Goal: Transaction & Acquisition: Purchase product/service

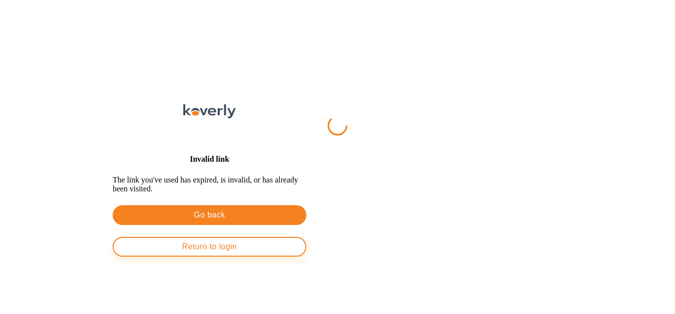
click at [307, 257] on button "Return to login" at bounding box center [210, 247] width 194 height 20
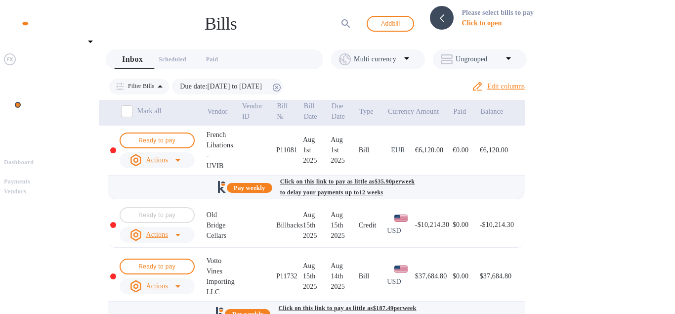
scroll to position [56, 0]
click at [177, 229] on icon at bounding box center [178, 235] width 12 height 12
click at [155, 239] on b "Delete" at bounding box center [154, 237] width 19 height 7
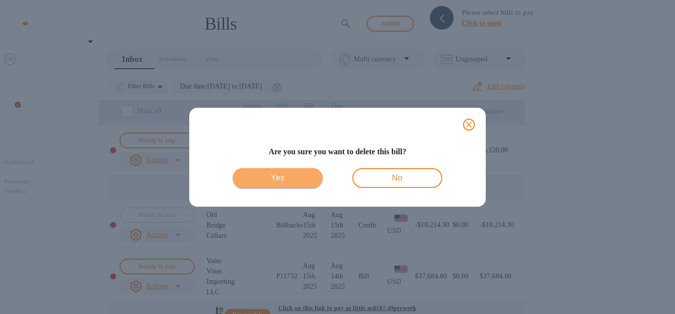
click at [297, 184] on span "Yes" at bounding box center [278, 178] width 74 height 12
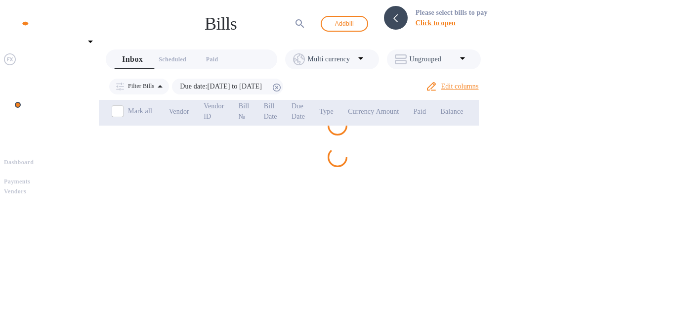
scroll to position [0, 0]
click at [161, 197] on div "Bills ​ Add bill Please select bills to pay Click to open Inbox 0 Scheduled 0 P…" at bounding box center [293, 100] width 389 height 193
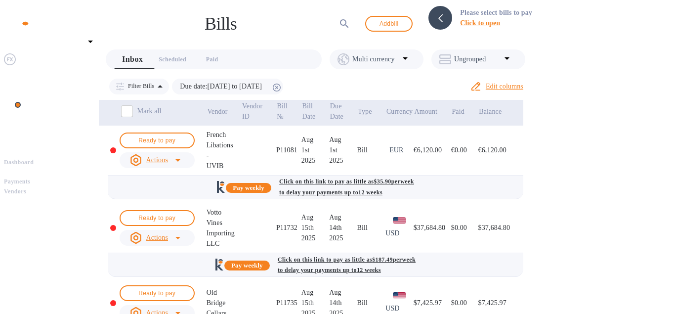
click at [161, 234] on u "Actions" at bounding box center [157, 237] width 22 height 7
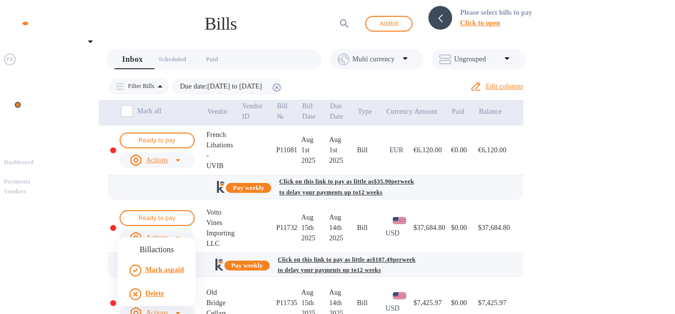
click at [274, 224] on div at bounding box center [337, 157] width 675 height 314
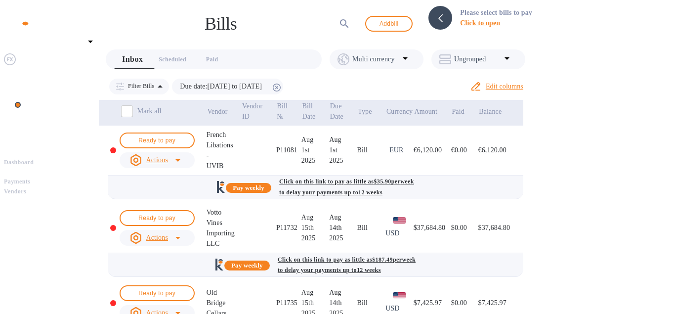
click at [357, 222] on div "14th" at bounding box center [343, 227] width 28 height 10
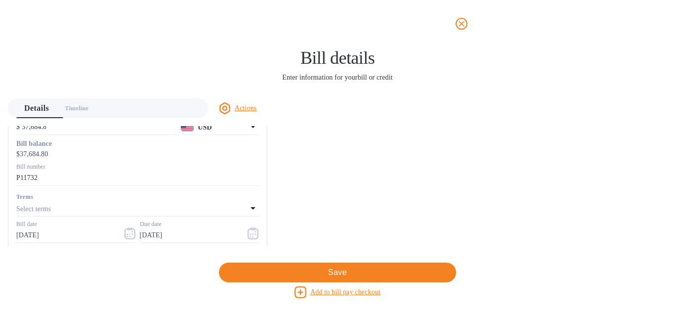
scroll to position [56, 0]
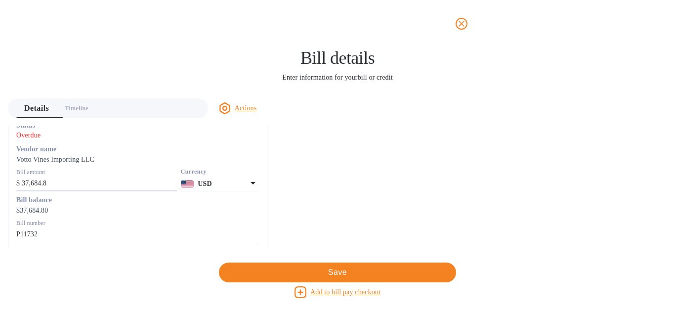
drag, startPoint x: 262, startPoint y: 183, endPoint x: 206, endPoint y: 179, distance: 55.5
click at [177, 178] on input "37,684.8" at bounding box center [99, 183] width 155 height 15
paste input "27,470.5"
type input "27,470.5"
click at [460, 22] on icon "close" at bounding box center [462, 24] width 6 height 6
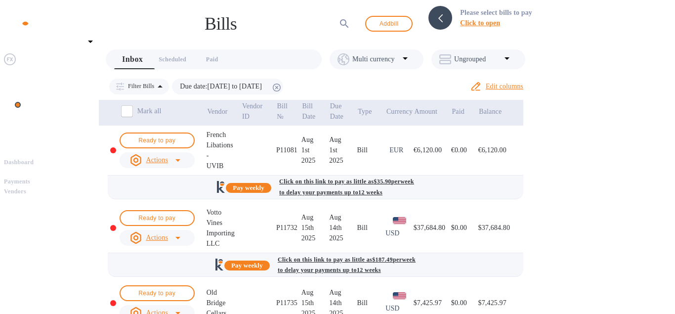
scroll to position [338, 0]
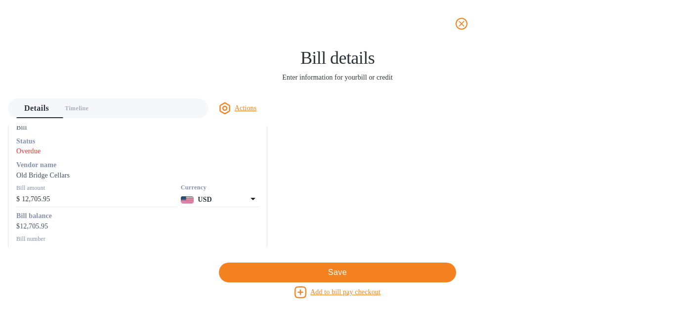
scroll to position [56, 0]
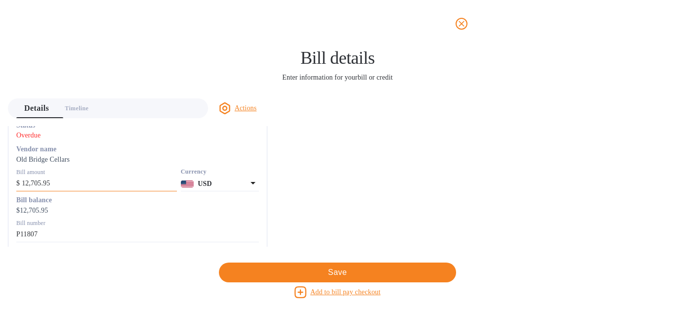
drag, startPoint x: 269, startPoint y: 185, endPoint x: 206, endPoint y: 184, distance: 63.3
click at [177, 184] on input "12,705.95" at bounding box center [99, 183] width 155 height 15
paste input "2,491.6"
type input "2,491.65"
click at [340, 277] on span "Save" at bounding box center [337, 272] width 221 height 12
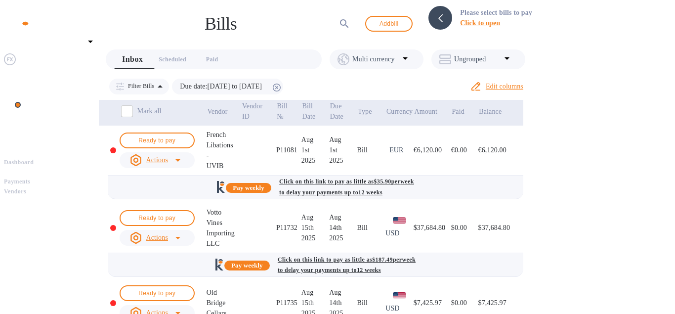
scroll to position [113, 0]
click at [281, 85] on icon at bounding box center [277, 88] width 8 height 8
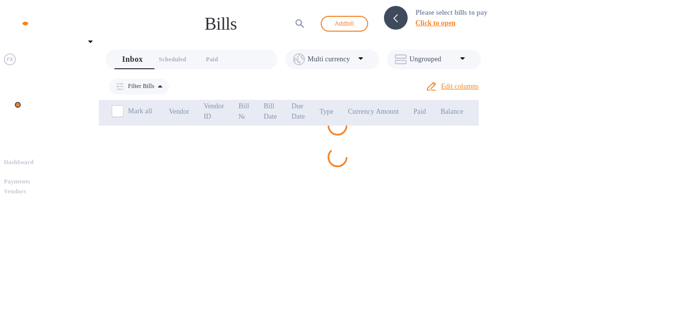
scroll to position [0, 0]
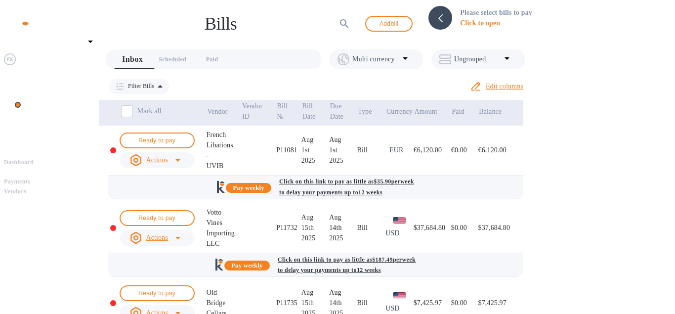
click at [157, 83] on icon at bounding box center [160, 87] width 12 height 12
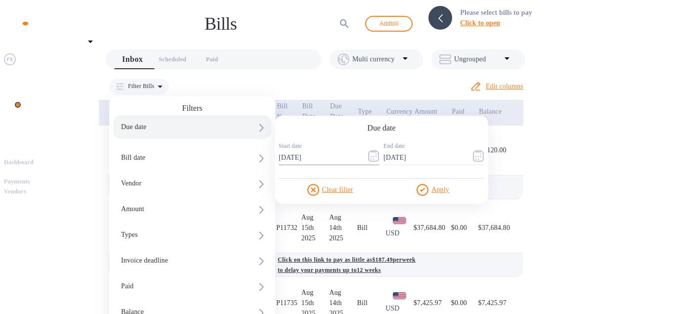
click at [372, 152] on icon "button" at bounding box center [373, 156] width 11 height 12
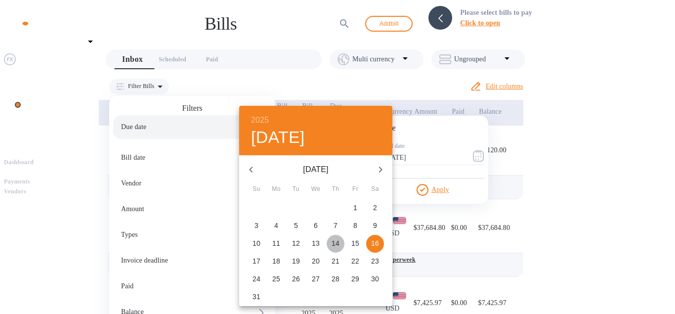
click at [337, 246] on p "14" at bounding box center [336, 243] width 8 height 10
type input "[DATE]"
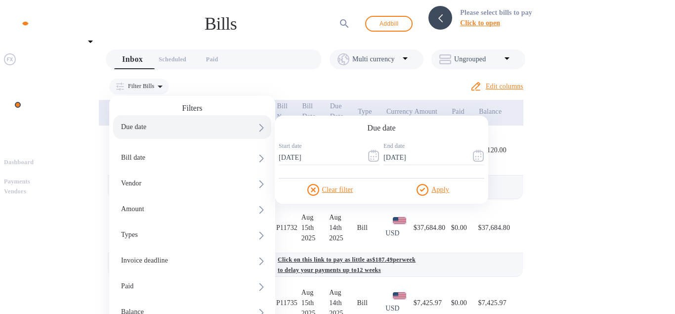
click at [427, 184] on div at bounding box center [424, 190] width 15 height 12
click at [432, 186] on u "Apply" at bounding box center [441, 189] width 18 height 7
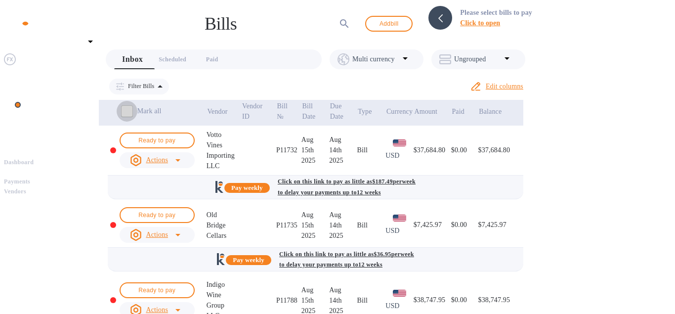
click at [124, 107] on input "Mark all" at bounding box center [127, 111] width 21 height 21
checkbox input "false"
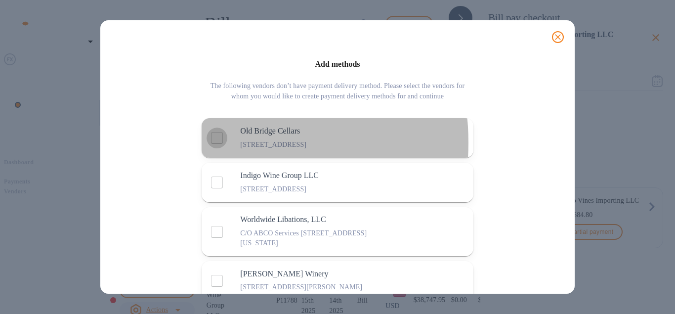
click at [222, 148] on input "decorative checkbox" at bounding box center [217, 138] width 21 height 21
checkbox input "true"
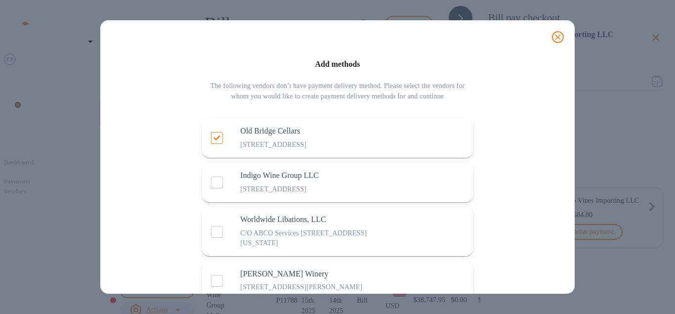
click at [222, 193] on input "decorative checkbox" at bounding box center [217, 182] width 21 height 21
checkbox input "true"
click at [220, 242] on input "decorative checkbox" at bounding box center [217, 231] width 21 height 21
checkbox input "true"
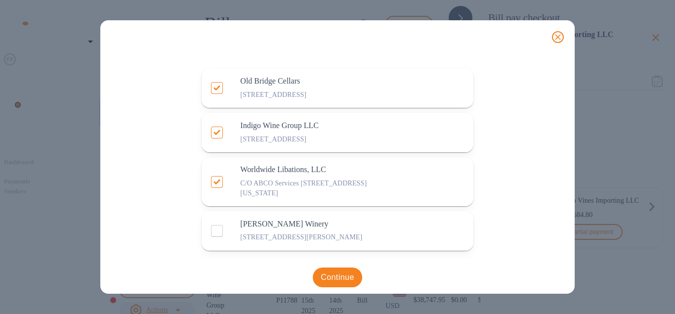
scroll to position [91, 0]
click at [218, 226] on input "decorative checkbox" at bounding box center [217, 231] width 21 height 21
checkbox input "true"
click at [340, 275] on span "Continue" at bounding box center [338, 277] width 34 height 12
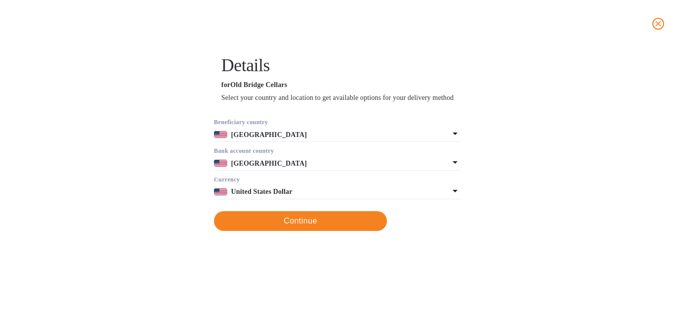
scroll to position [0, 0]
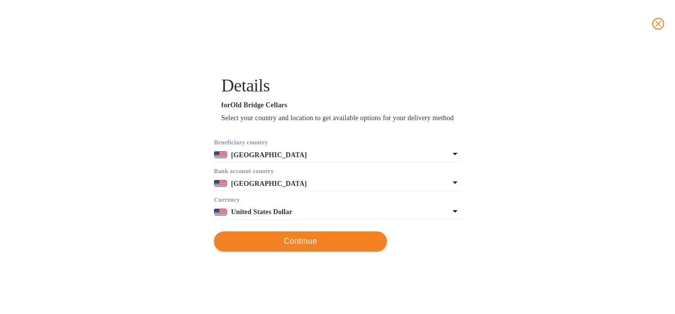
click at [340, 251] on button "Continue" at bounding box center [300, 241] width 173 height 20
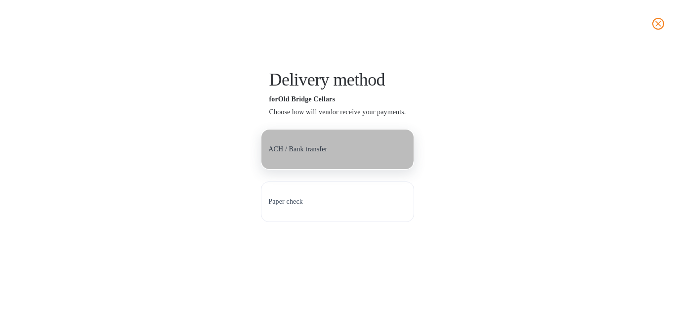
click at [327, 154] on p "ACH / Bank transfer" at bounding box center [297, 149] width 59 height 10
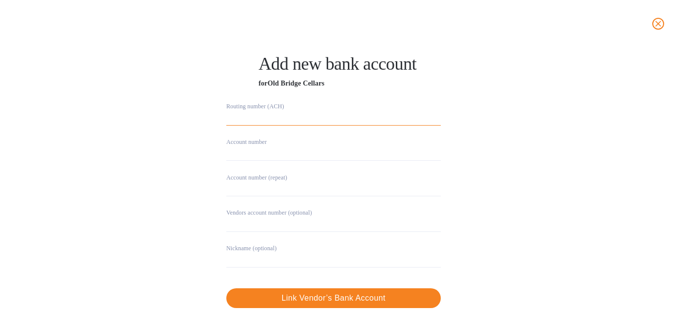
click at [287, 119] on input "string" at bounding box center [333, 118] width 215 height 15
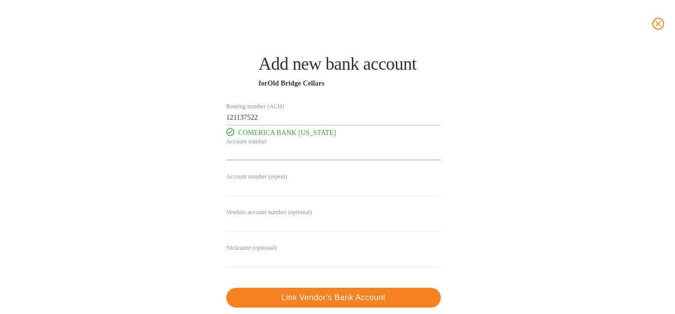
type input "121137522"
click at [277, 154] on input "string" at bounding box center [333, 153] width 215 height 15
type input "1891377796"
click at [291, 187] on input "string" at bounding box center [333, 188] width 215 height 15
type input "1891377796"
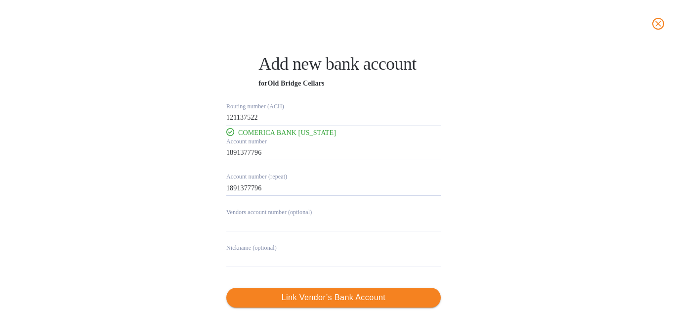
click at [308, 294] on span "Link Vendor’s Bank Account" at bounding box center [333, 298] width 199 height 12
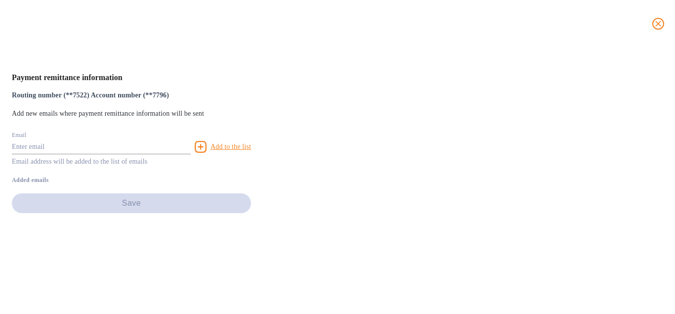
click at [191, 154] on input "text" at bounding box center [101, 146] width 179 height 15
paste input "[PERSON_NAME][EMAIL_ADDRESS][DOMAIN_NAME]"
type input "[PERSON_NAME][EMAIL_ADDRESS][DOMAIN_NAME]"
click at [251, 152] on p "Add to the list" at bounding box center [231, 147] width 41 height 10
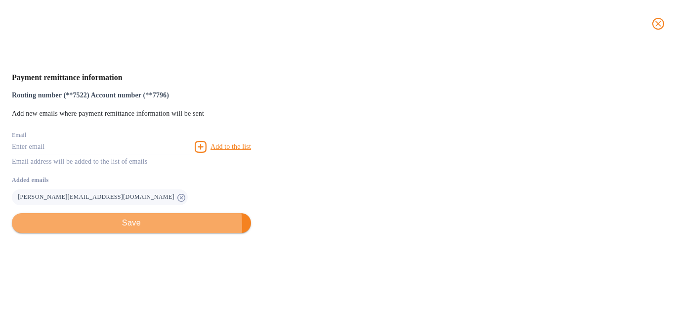
click at [243, 229] on span "Save" at bounding box center [131, 223] width 223 height 12
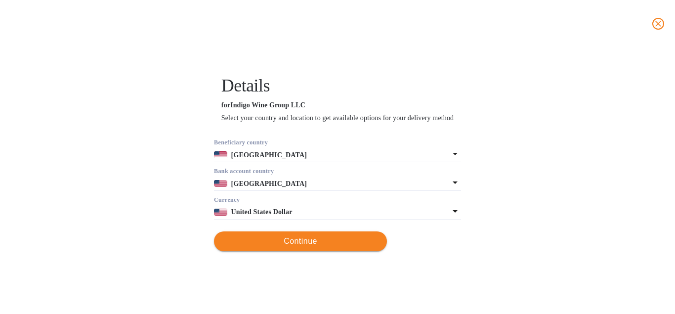
click at [343, 247] on span "Continue" at bounding box center [300, 241] width 157 height 12
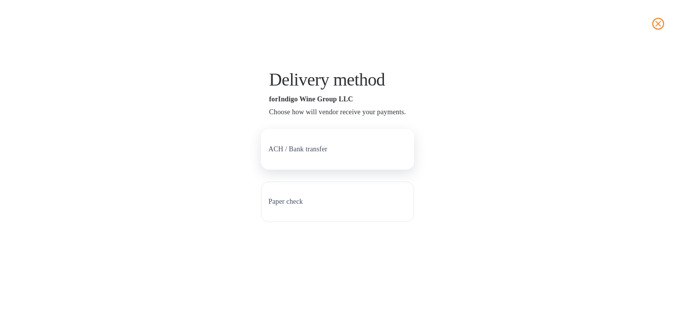
click at [327, 154] on p "ACH / Bank transfer" at bounding box center [297, 149] width 59 height 10
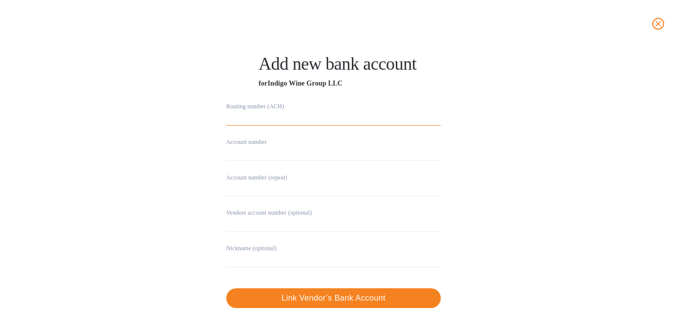
click at [254, 118] on input "string" at bounding box center [333, 118] width 215 height 15
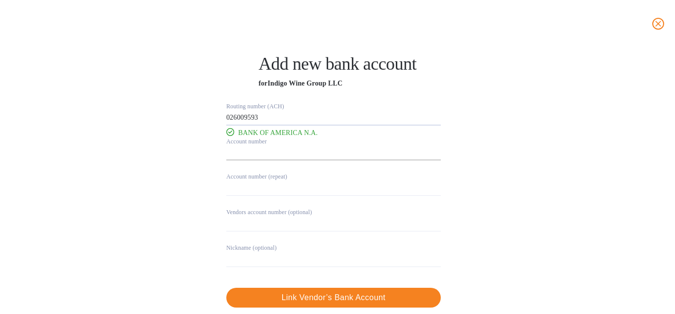
type input "026009593"
click at [255, 158] on input "string" at bounding box center [333, 153] width 215 height 15
type input "003669242112"
click at [247, 187] on input "string" at bounding box center [333, 188] width 215 height 15
type input "003669242112"
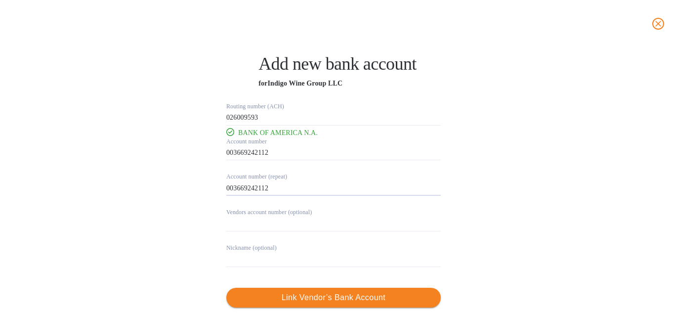
click at [298, 299] on span "Link Vendor’s Bank Account" at bounding box center [333, 298] width 199 height 12
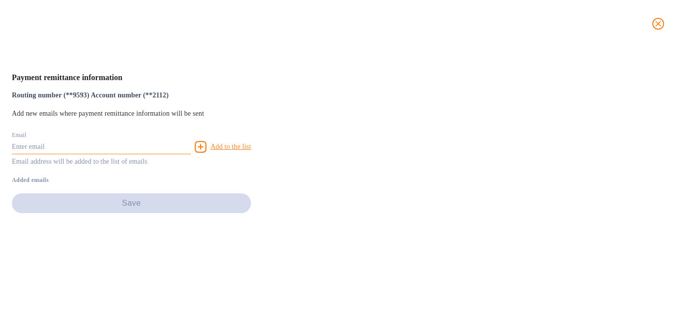
click at [191, 154] on input "text" at bounding box center [101, 146] width 179 height 15
paste input "[PERSON_NAME][EMAIL_ADDRESS][DOMAIN_NAME]"
type input "[PERSON_NAME][EMAIL_ADDRESS][DOMAIN_NAME]"
click at [251, 150] on u "Add to the list" at bounding box center [231, 146] width 41 height 7
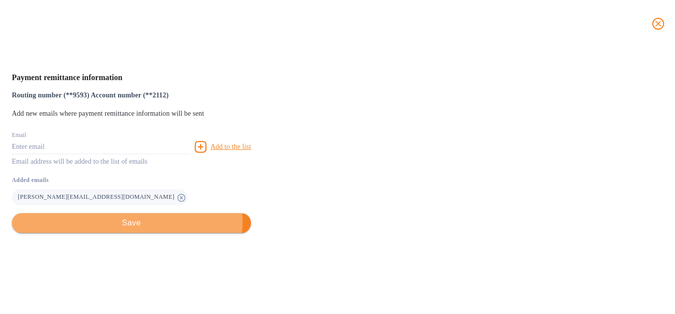
click at [243, 229] on span "Save" at bounding box center [131, 223] width 223 height 12
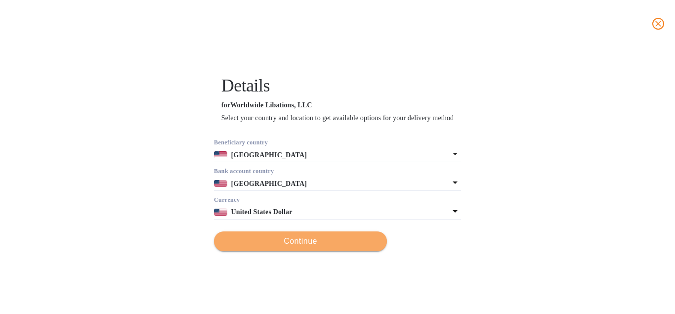
click at [352, 247] on span "Continue" at bounding box center [300, 241] width 157 height 12
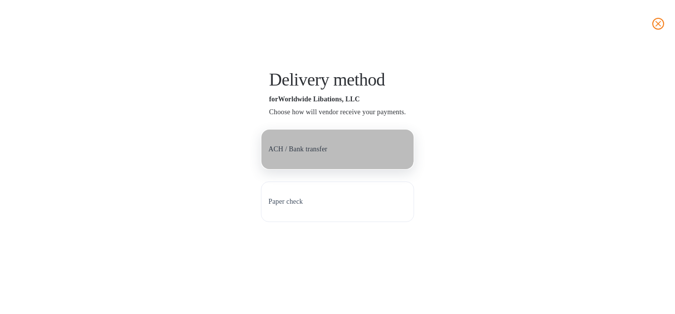
click at [327, 154] on p "ACH / Bank transfer" at bounding box center [297, 149] width 59 height 10
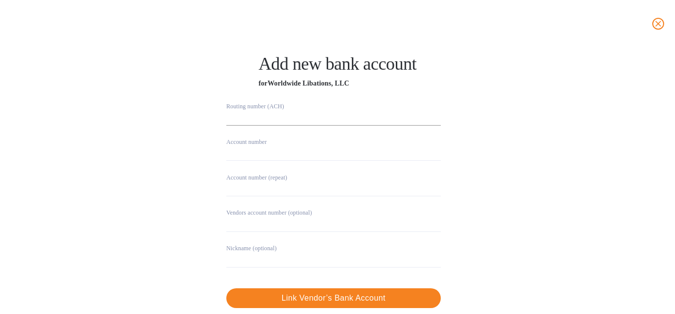
click at [260, 120] on input "string" at bounding box center [333, 118] width 215 height 15
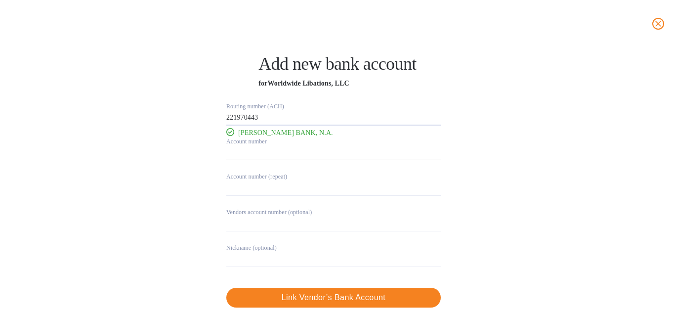
type input "221970443"
click at [262, 156] on input "string" at bounding box center [333, 153] width 215 height 15
type input "3852581785"
click at [255, 189] on input "string" at bounding box center [333, 188] width 215 height 15
type input "3852581785"
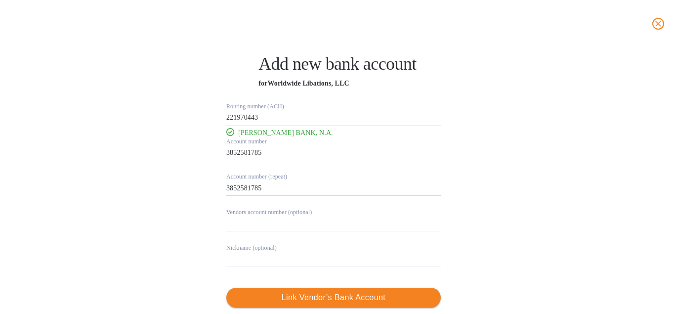
click at [297, 296] on span "Link Vendor’s Bank Account" at bounding box center [333, 298] width 199 height 12
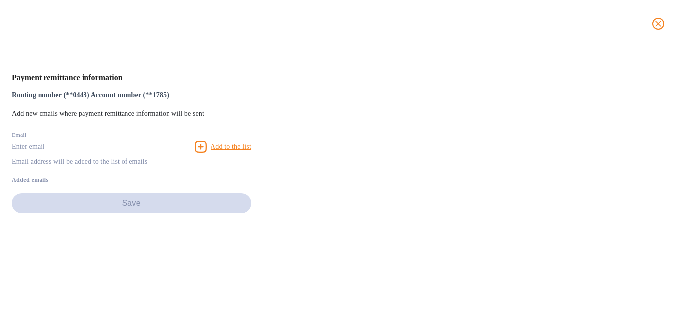
click at [191, 154] on input "text" at bounding box center [101, 146] width 179 height 15
paste input "[PERSON_NAME][EMAIL_ADDRESS][DOMAIN_NAME]"
type input "[PERSON_NAME][EMAIL_ADDRESS][DOMAIN_NAME]"
click at [251, 150] on u "Add to the list" at bounding box center [231, 146] width 41 height 7
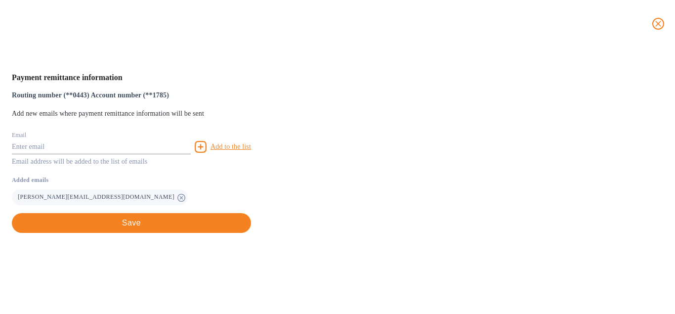
click at [191, 154] on input "text" at bounding box center [101, 146] width 179 height 15
paste input "[PERSON_NAME][EMAIL_ADDRESS][DOMAIN_NAME]"
type input "[PERSON_NAME][EMAIL_ADDRESS][DOMAIN_NAME]"
click at [251, 150] on u "Add to the list" at bounding box center [231, 146] width 41 height 7
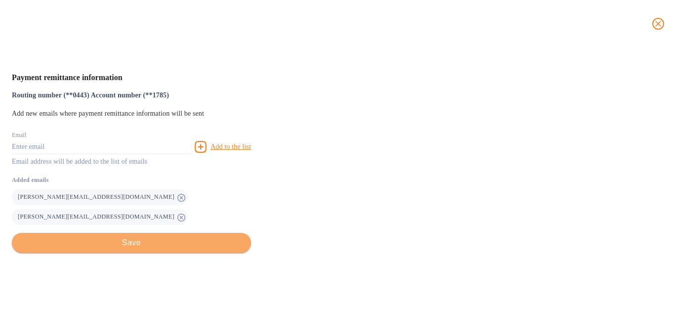
click at [251, 253] on button "Save" at bounding box center [131, 243] width 239 height 20
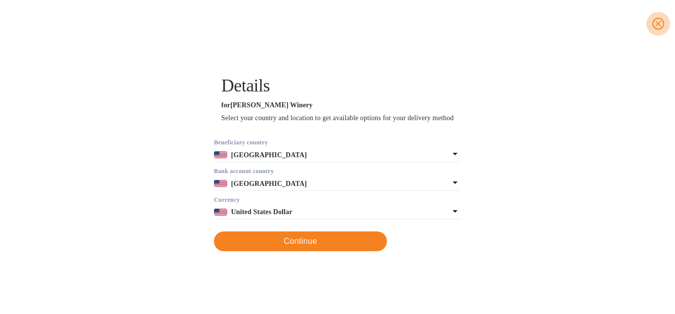
click at [657, 27] on icon "close" at bounding box center [659, 24] width 10 height 10
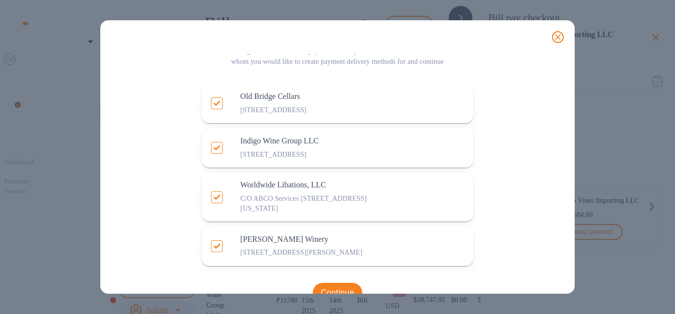
scroll to position [91, 0]
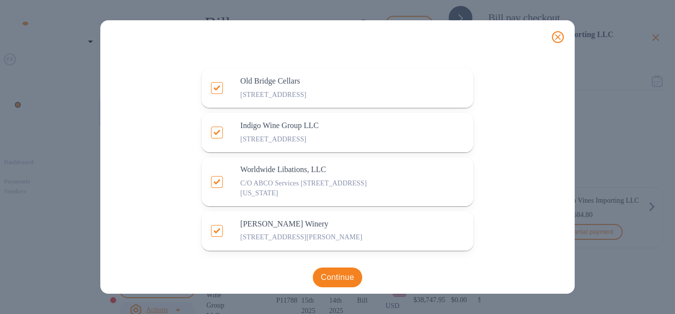
click at [560, 39] on icon "close" at bounding box center [558, 37] width 6 height 6
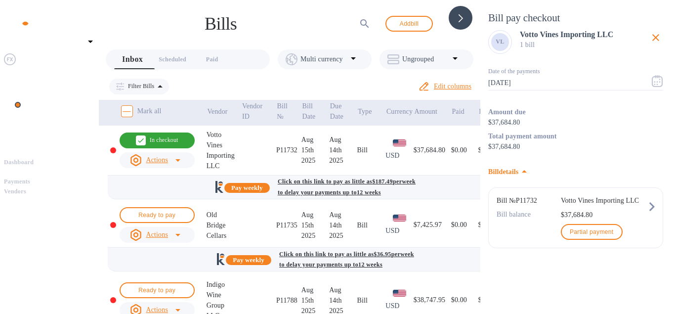
scroll to position [0, 0]
click at [121, 107] on input "Mark all" at bounding box center [127, 111] width 21 height 21
checkbox input "false"
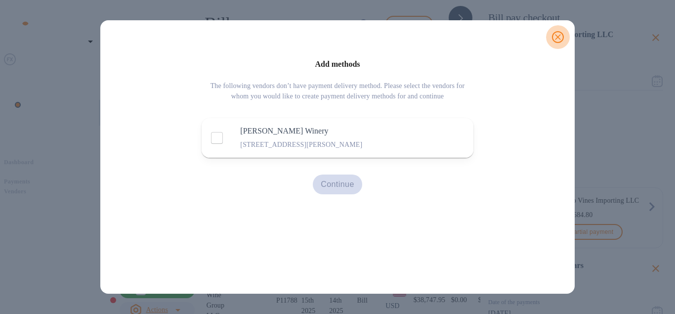
click at [556, 38] on icon "close" at bounding box center [558, 37] width 10 height 10
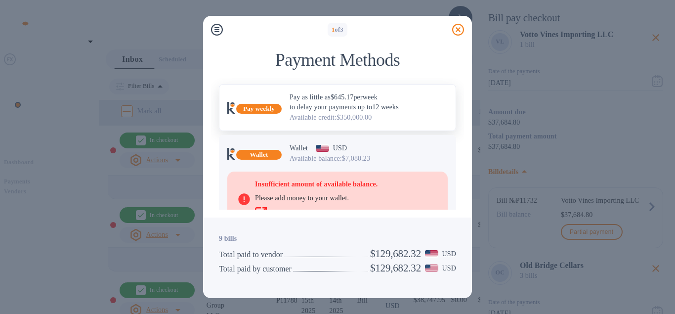
click at [316, 105] on p "Pay as little as $645.17 per week to delay your payments up to 12 weeks" at bounding box center [369, 102] width 158 height 20
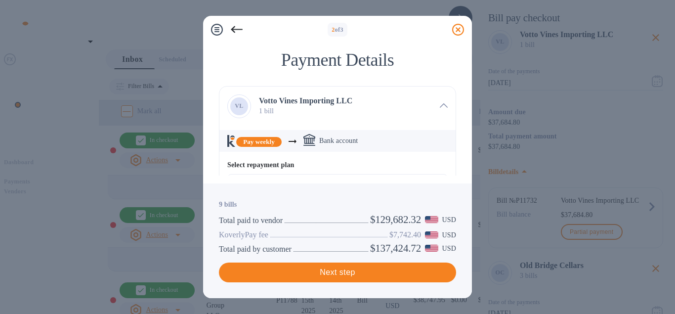
scroll to position [56, 0]
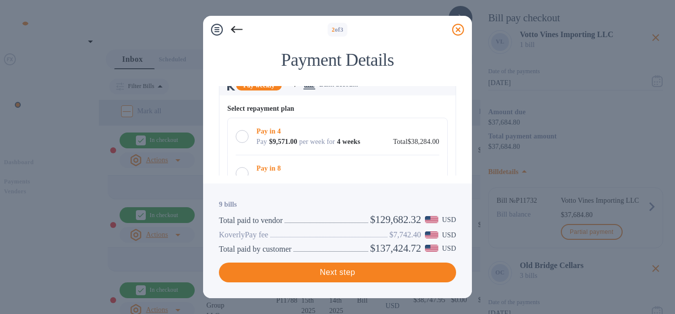
click at [241, 135] on div at bounding box center [242, 136] width 13 height 13
click at [236, 30] on icon at bounding box center [237, 29] width 12 height 7
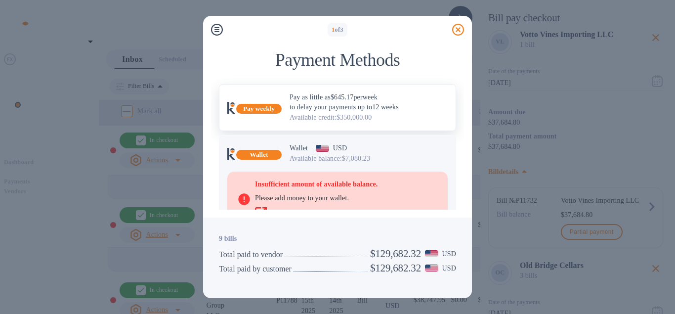
click at [355, 110] on p "Pay as little as $645.17 per week to delay your payments up to 12 weeks" at bounding box center [369, 102] width 158 height 20
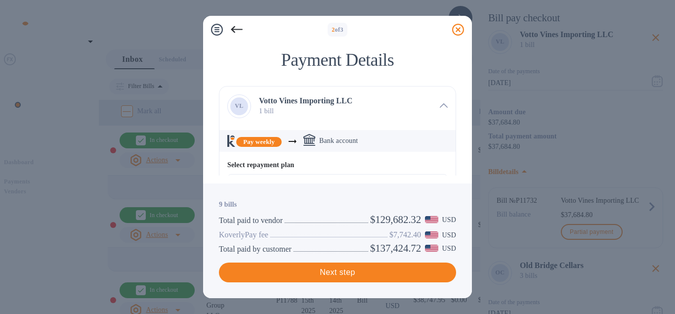
scroll to position [56, 0]
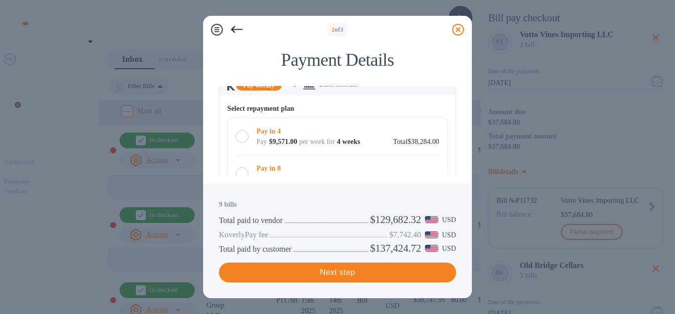
click at [244, 130] on div at bounding box center [242, 136] width 13 height 13
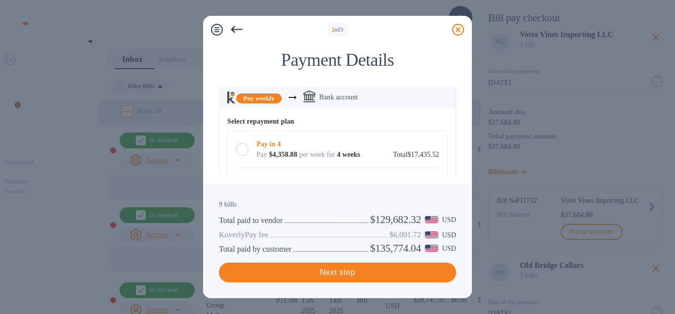
scroll to position [451, 0]
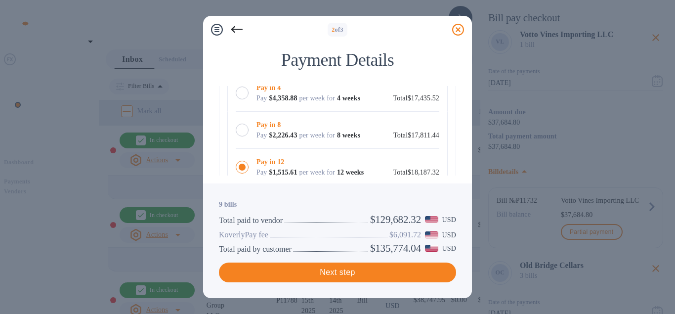
click at [242, 99] on div at bounding box center [242, 93] width 13 height 13
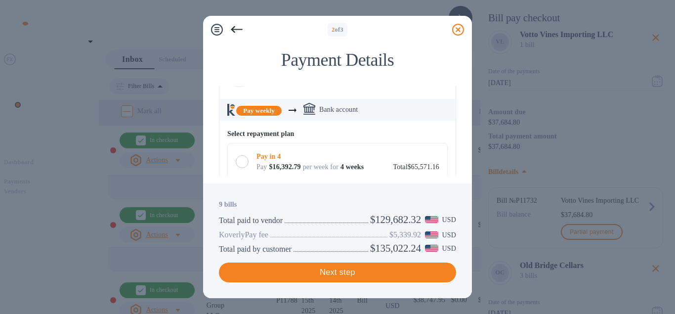
scroll to position [789, 0]
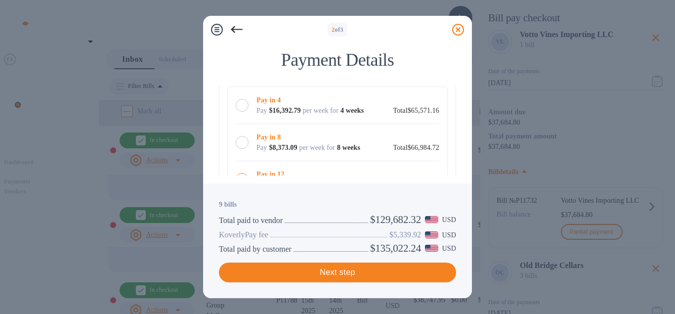
click at [240, 112] on div at bounding box center [242, 105] width 13 height 13
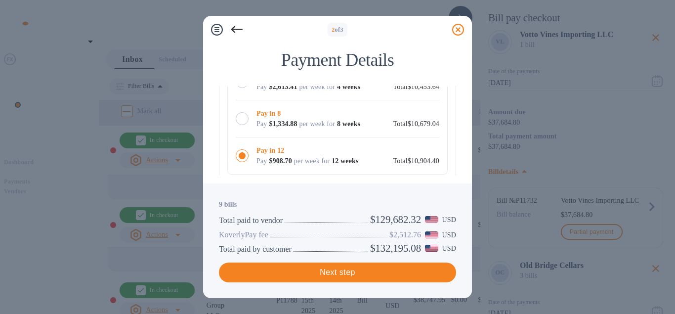
scroll to position [1184, 0]
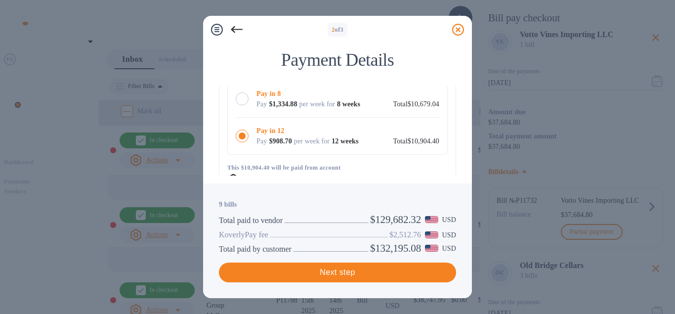
click at [240, 68] on div at bounding box center [242, 61] width 13 height 13
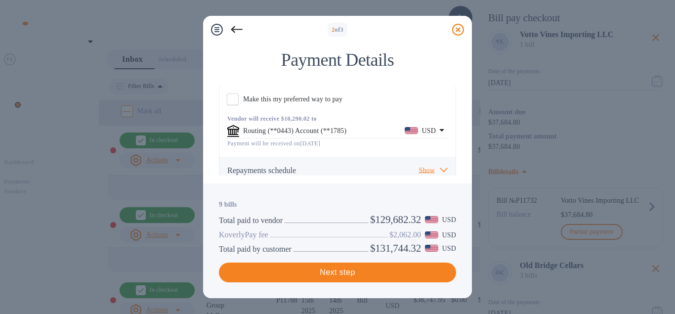
scroll to position [1378, 0]
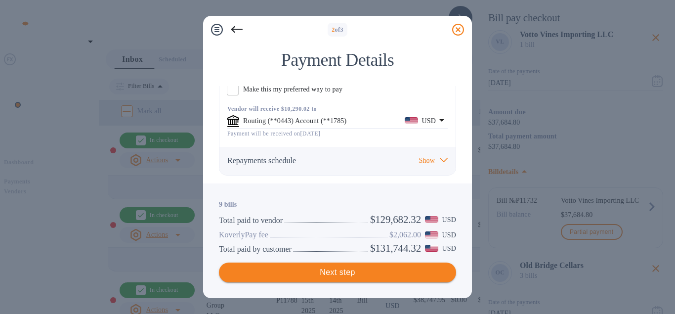
click at [364, 277] on span "Next step" at bounding box center [337, 272] width 221 height 12
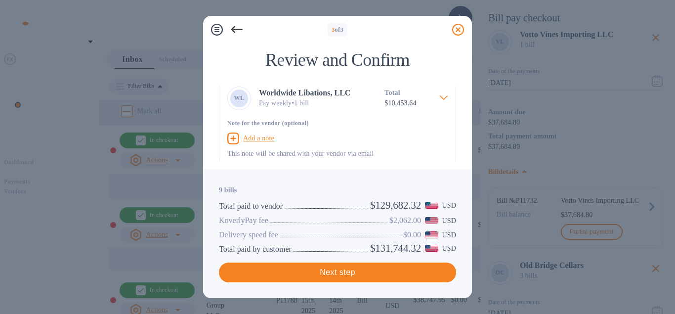
scroll to position [314, 0]
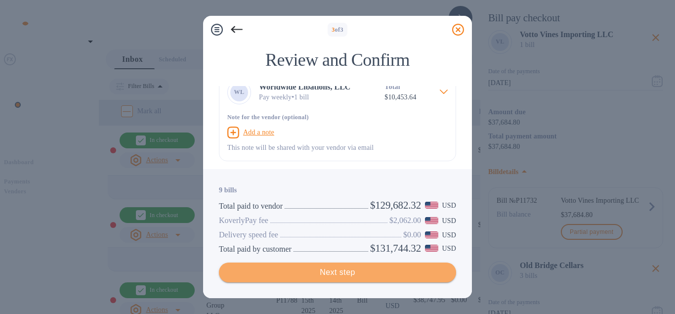
click at [377, 275] on span "Next step" at bounding box center [337, 272] width 221 height 12
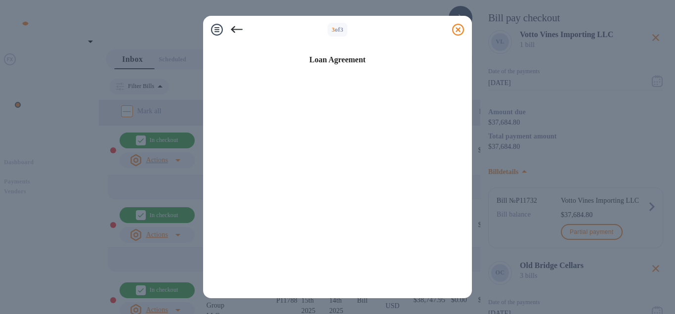
scroll to position [239, 0]
checkbox input "true"
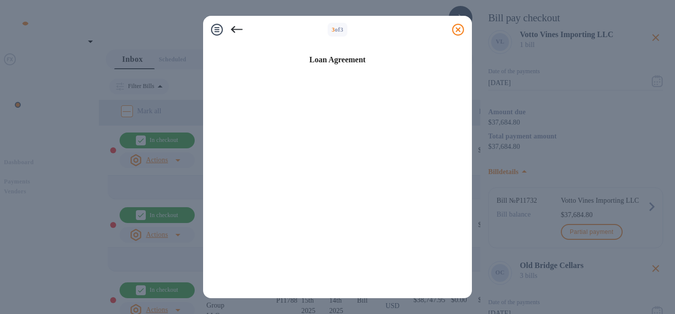
checkbox input "true"
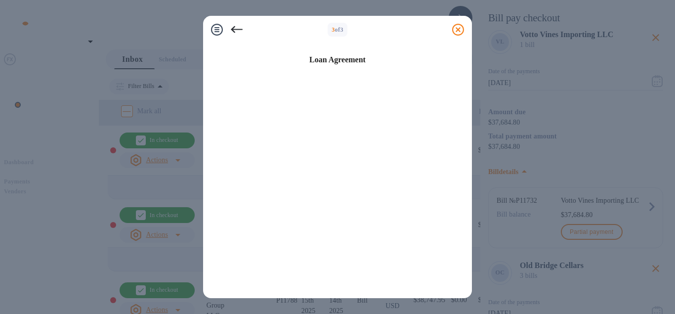
checkbox input "true"
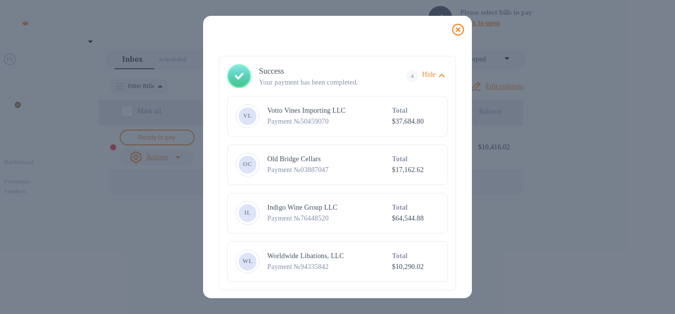
scroll to position [0, 0]
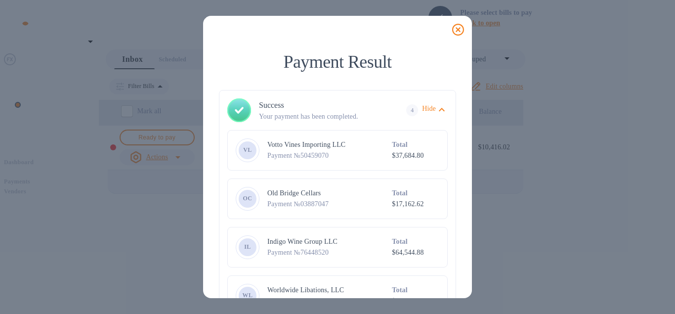
click at [456, 30] on icon at bounding box center [458, 30] width 12 height 12
